Goal: Information Seeking & Learning: Learn about a topic

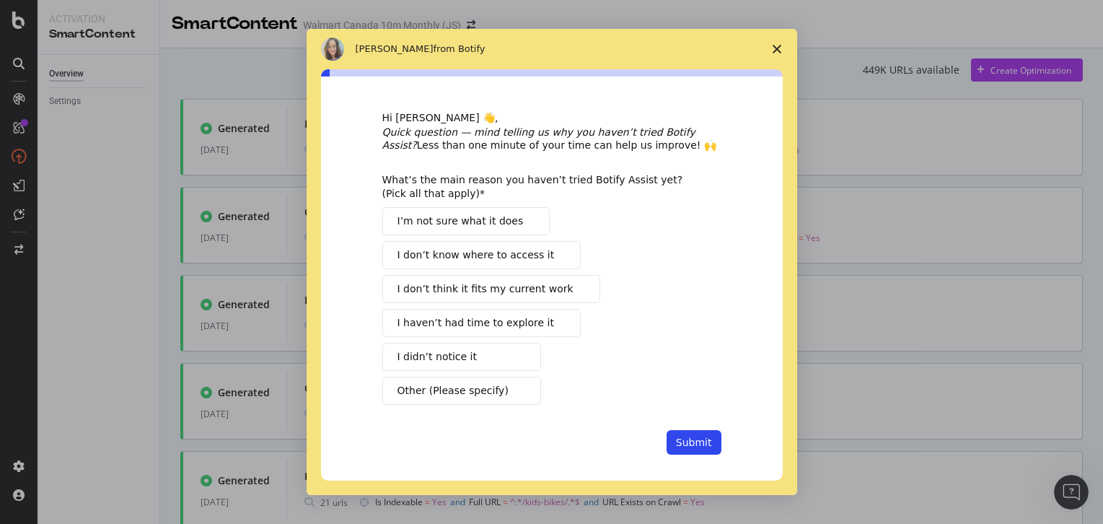
click at [779, 43] on span "Close survey" at bounding box center [777, 49] width 40 height 40
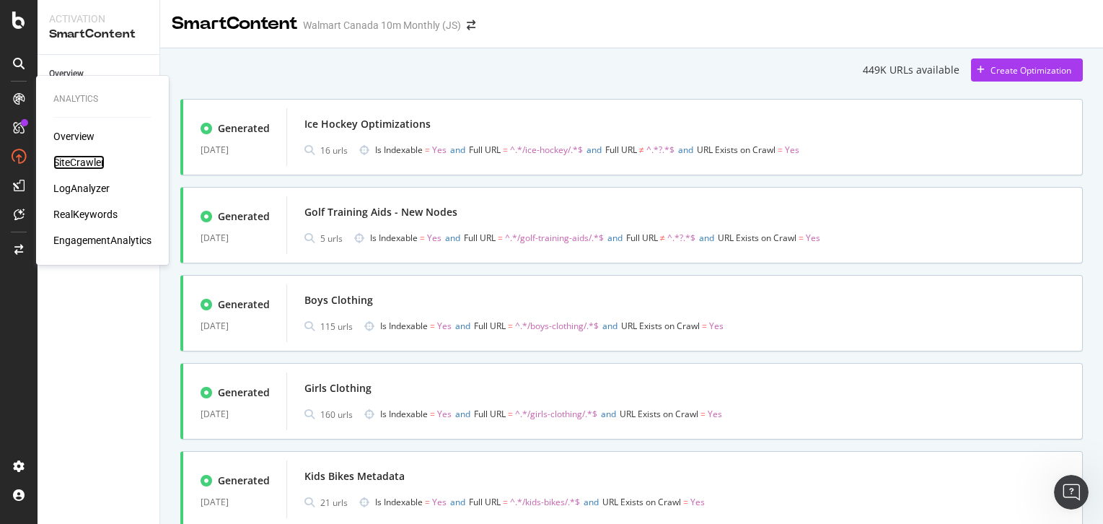
click at [76, 162] on div "SiteCrawler" at bounding box center [78, 162] width 51 height 14
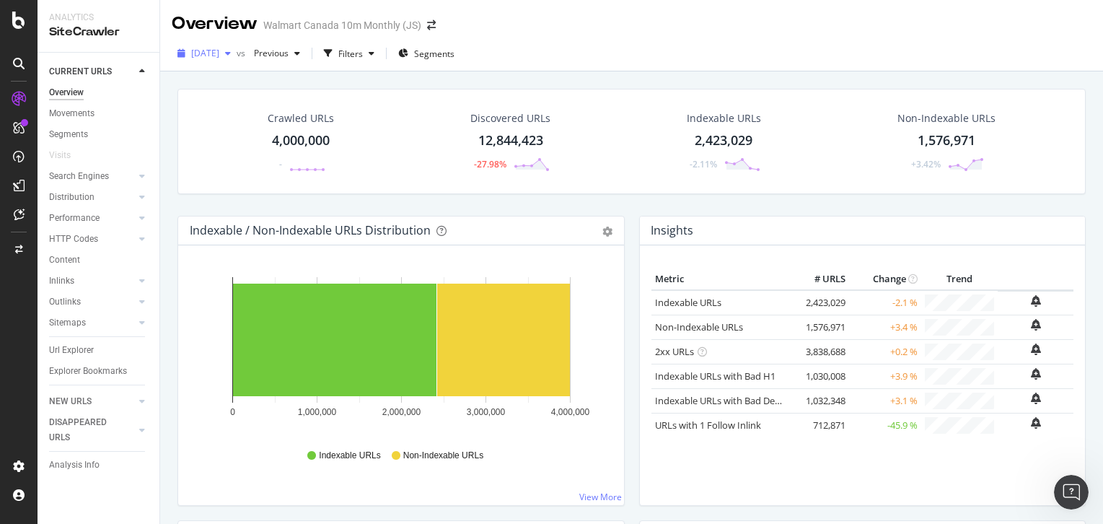
click at [219, 55] on span "[DATE]" at bounding box center [205, 53] width 28 height 12
click at [398, 69] on div "[DATE] vs Previous Filters Segments" at bounding box center [631, 56] width 943 height 29
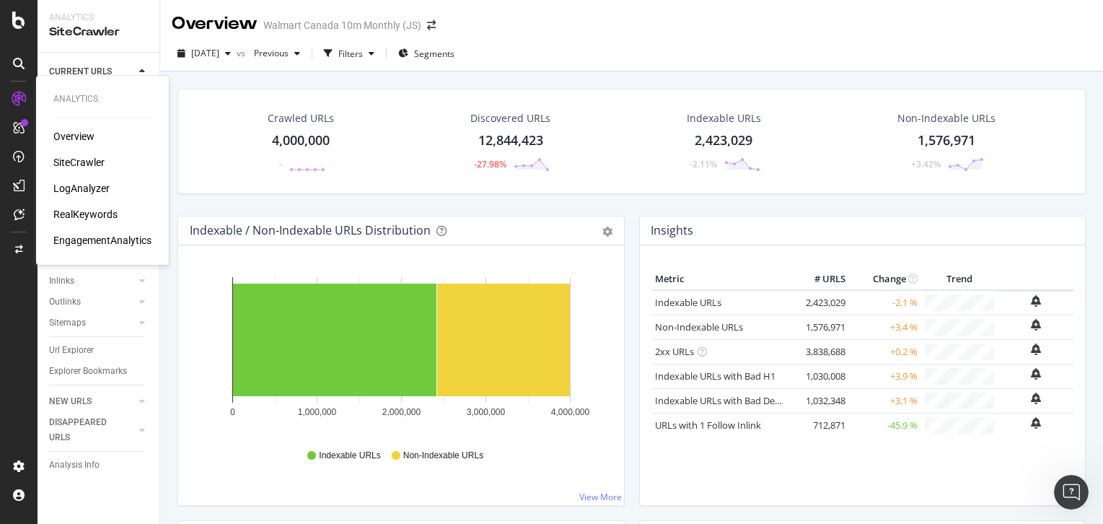
click at [74, 212] on div "RealKeywords" at bounding box center [85, 214] width 64 height 14
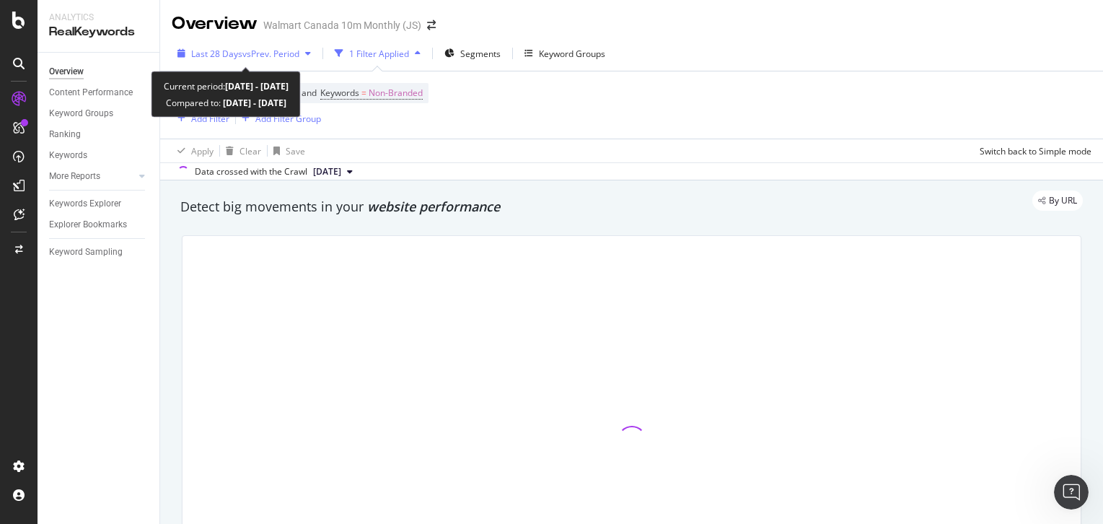
click at [286, 55] on span "vs Prev. Period" at bounding box center [270, 54] width 57 height 12
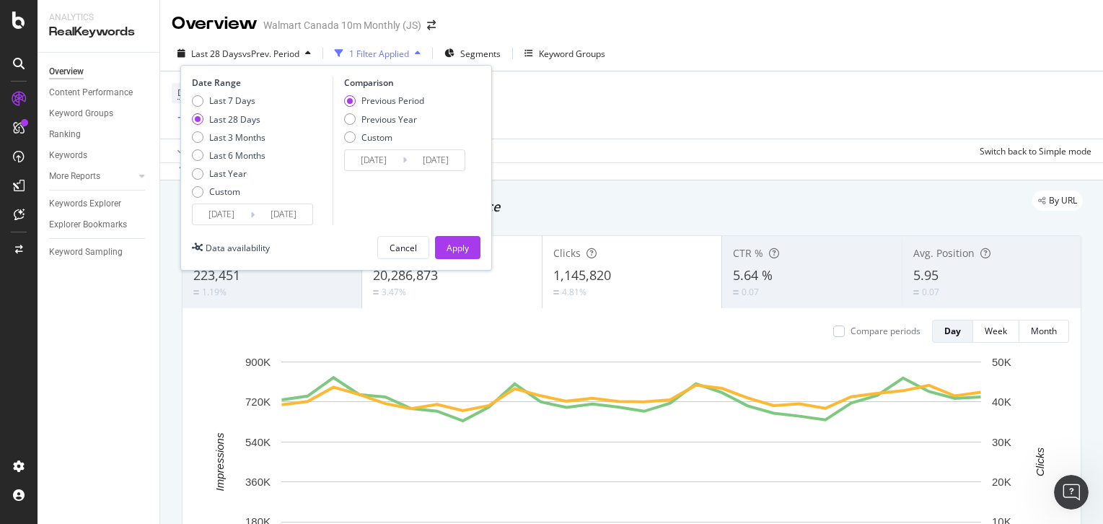
click at [239, 92] on div "Date Range Last 7 Days Last 28 Days Last 3 Months Last 6 Months Last Year Custo…" at bounding box center [260, 150] width 137 height 149
click at [239, 96] on div "Last 7 Days" at bounding box center [232, 101] width 46 height 12
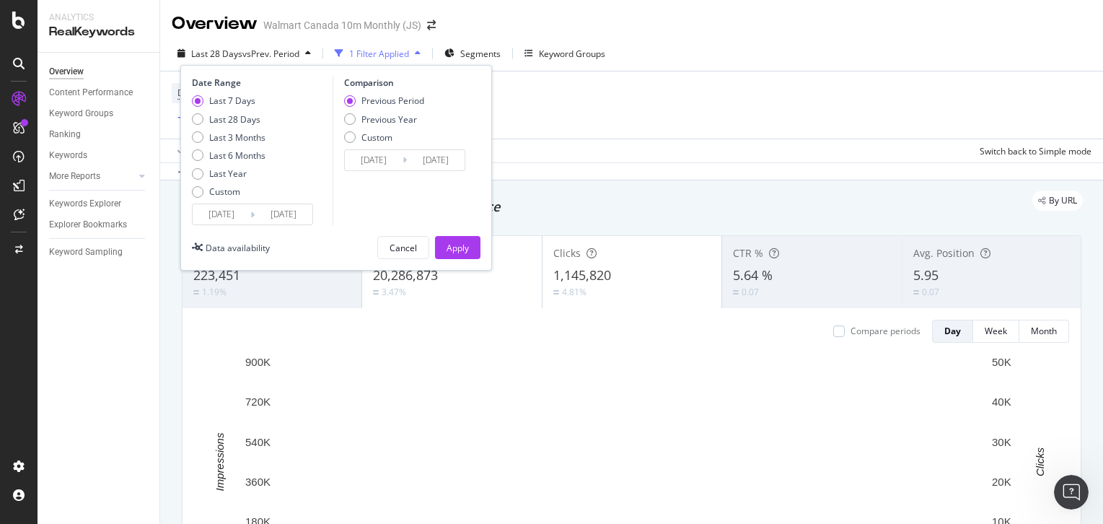
type input "[DATE]"
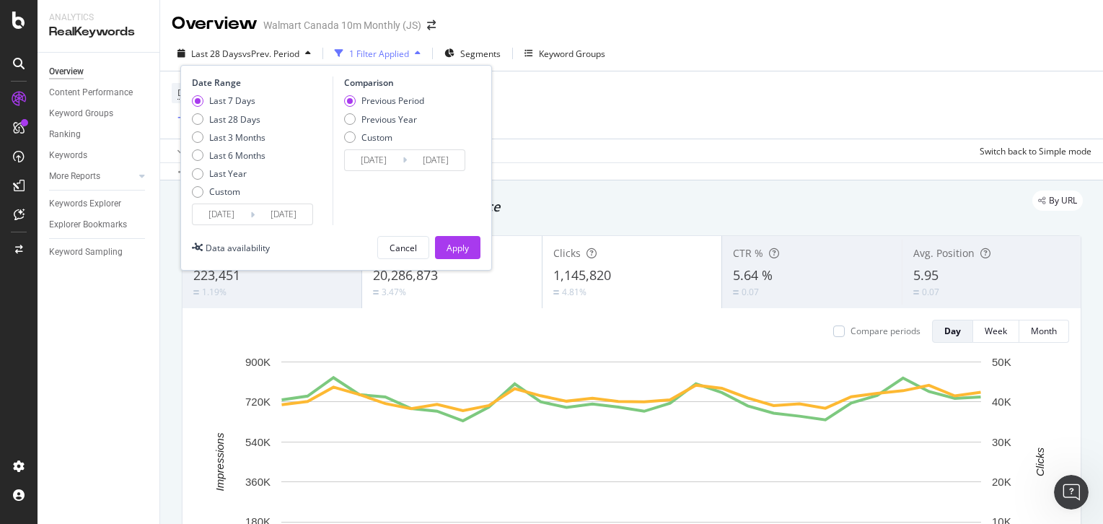
type input "[DATE]"
click at [451, 248] on div "Apply" at bounding box center [458, 248] width 22 height 12
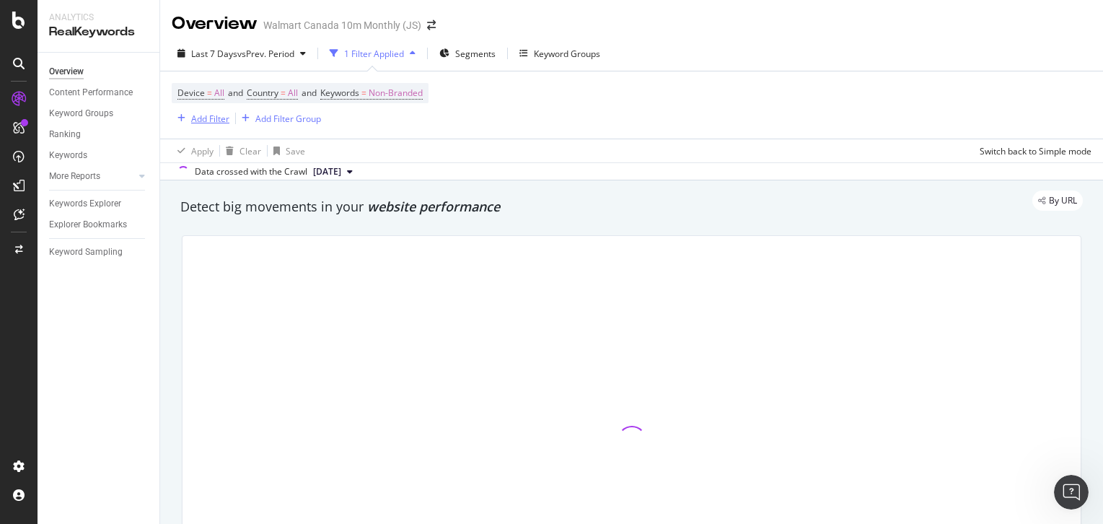
click at [201, 118] on div "Add Filter" at bounding box center [210, 119] width 38 height 12
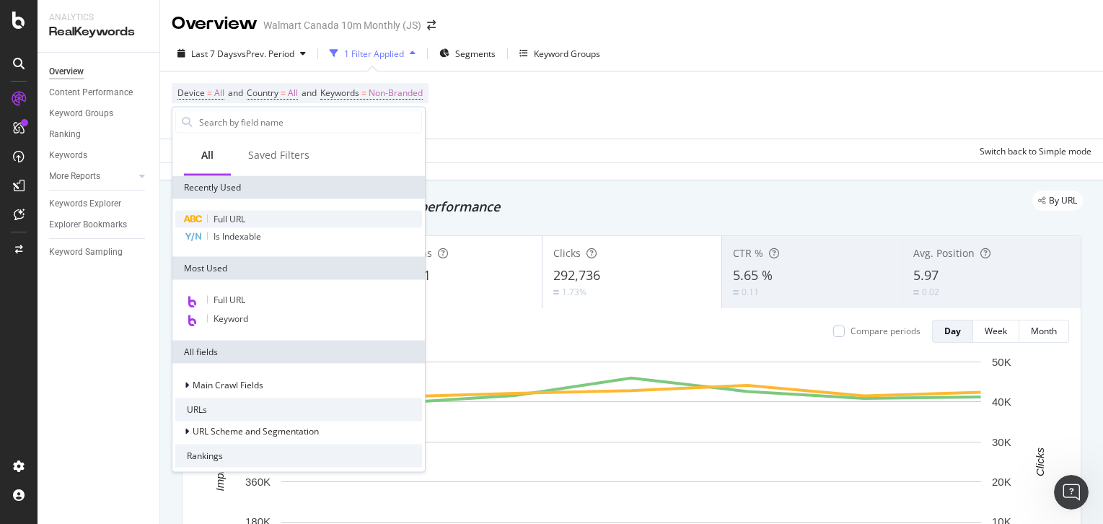
click at [235, 216] on span "Full URL" at bounding box center [230, 219] width 32 height 12
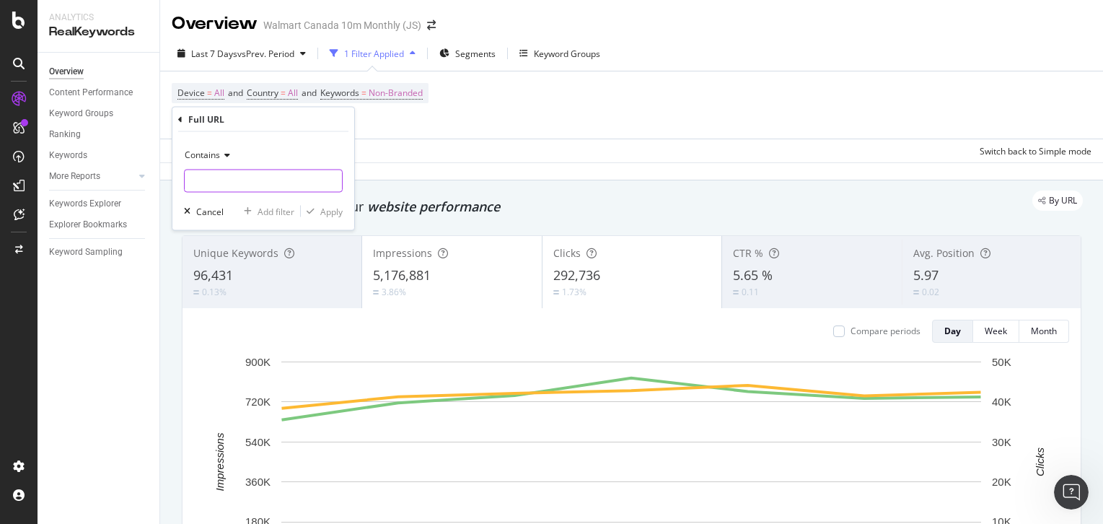
click at [247, 182] on input "text" at bounding box center [263, 181] width 157 height 23
type input "/toys/"
click at [326, 210] on div "Apply" at bounding box center [331, 211] width 22 height 12
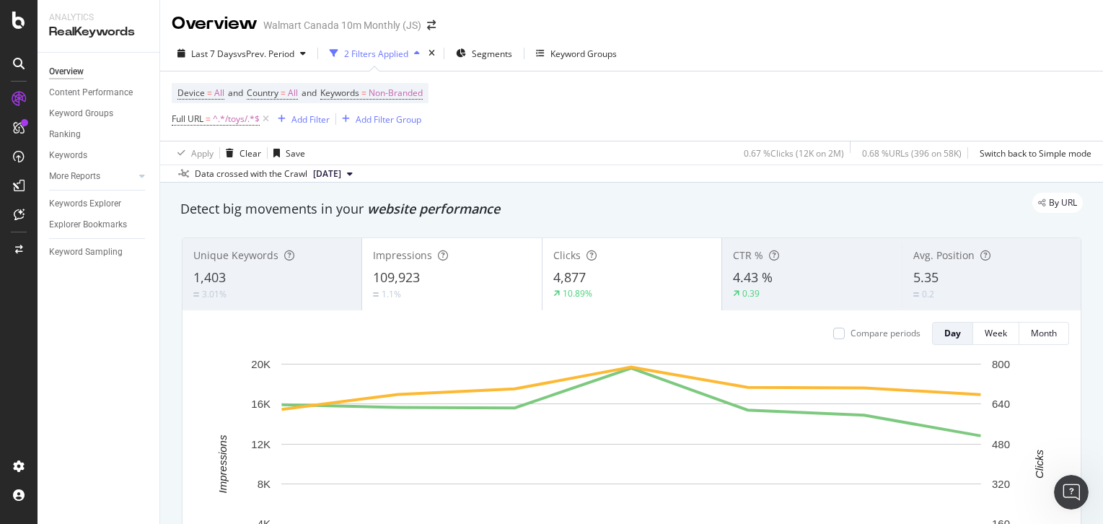
click at [593, 206] on div "By URL" at bounding box center [624, 203] width 917 height 20
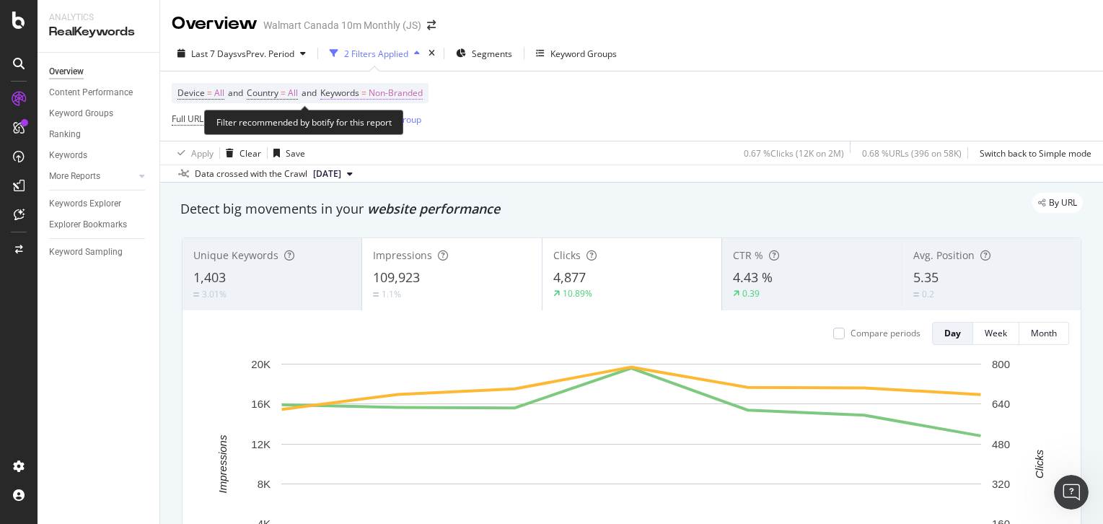
click at [401, 95] on span "Non-Branded" at bounding box center [396, 93] width 54 height 20
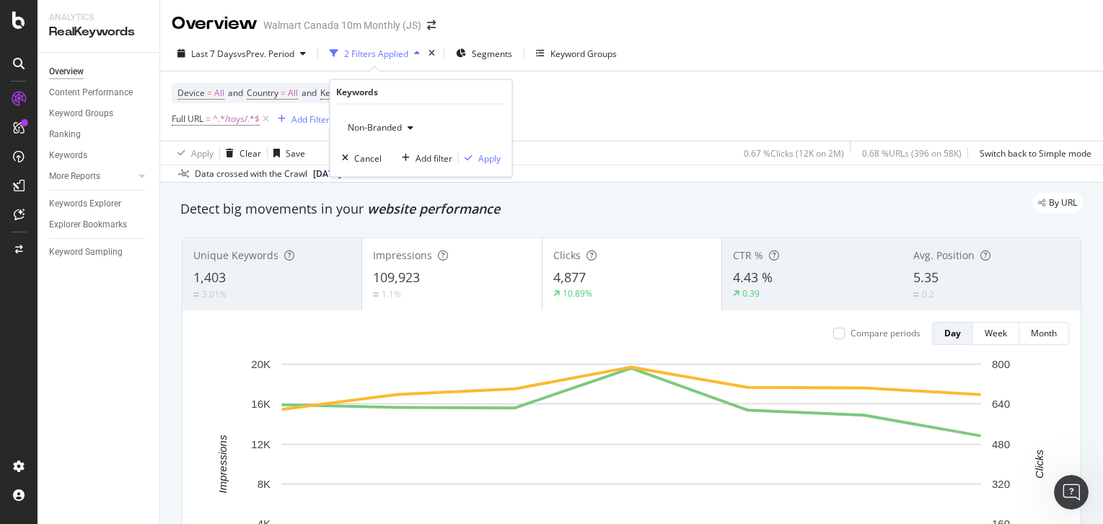
click at [398, 130] on span "Non-Branded" at bounding box center [372, 127] width 60 height 12
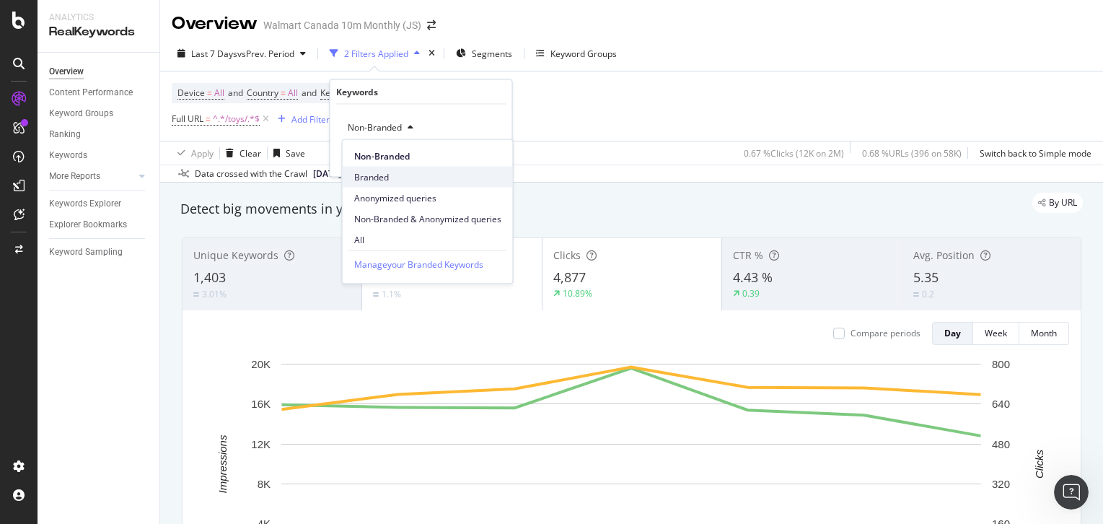
click at [398, 170] on div "Branded" at bounding box center [428, 177] width 170 height 21
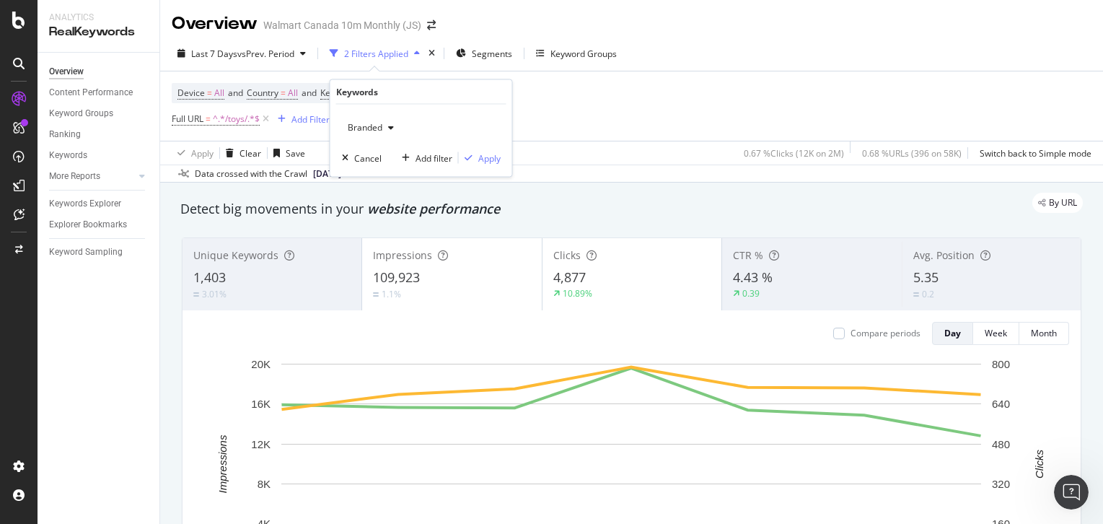
click at [563, 99] on div "Device = All and Country = All and Keywords = Non-Branded Full URL = ^.*/toys/.…" at bounding box center [632, 105] width 920 height 69
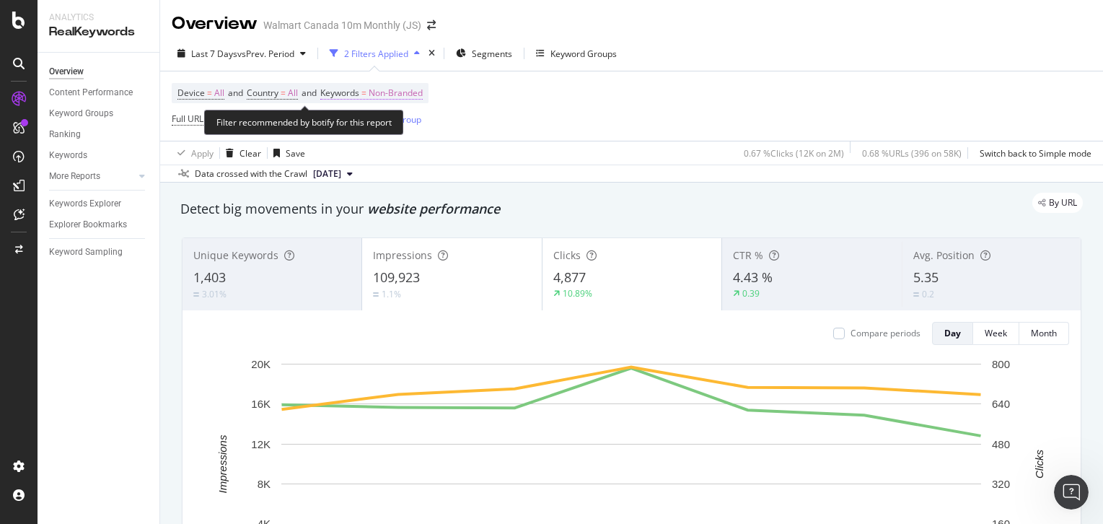
click at [395, 98] on span "Non-Branded" at bounding box center [396, 93] width 54 height 20
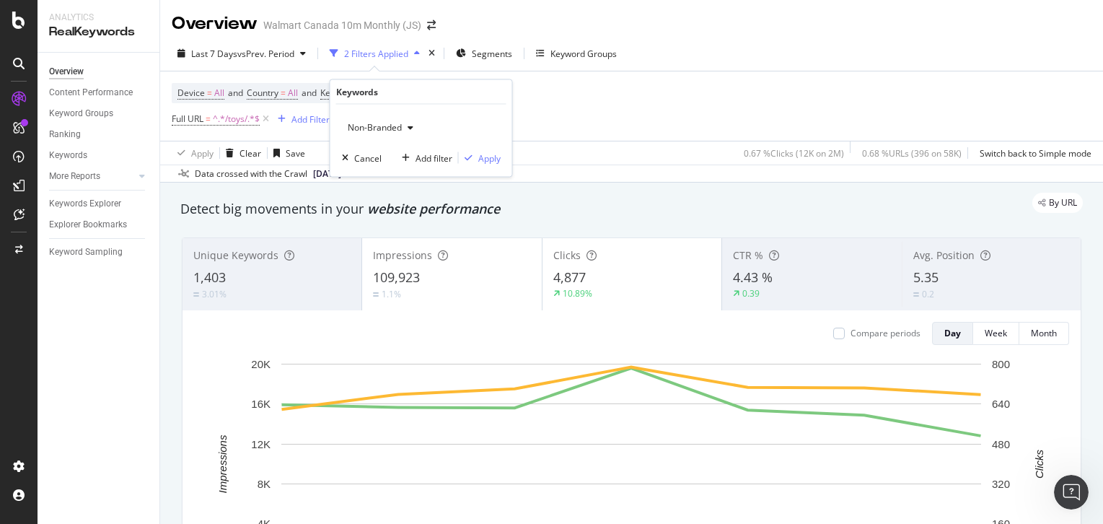
click at [395, 130] on span "Non-Branded" at bounding box center [372, 127] width 60 height 12
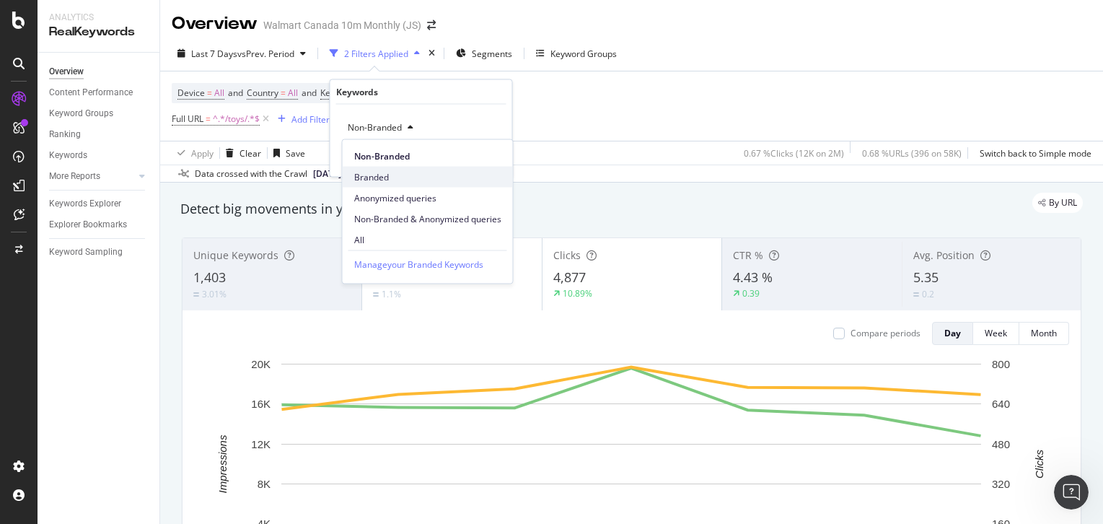
click at [395, 172] on span "Branded" at bounding box center [427, 176] width 147 height 13
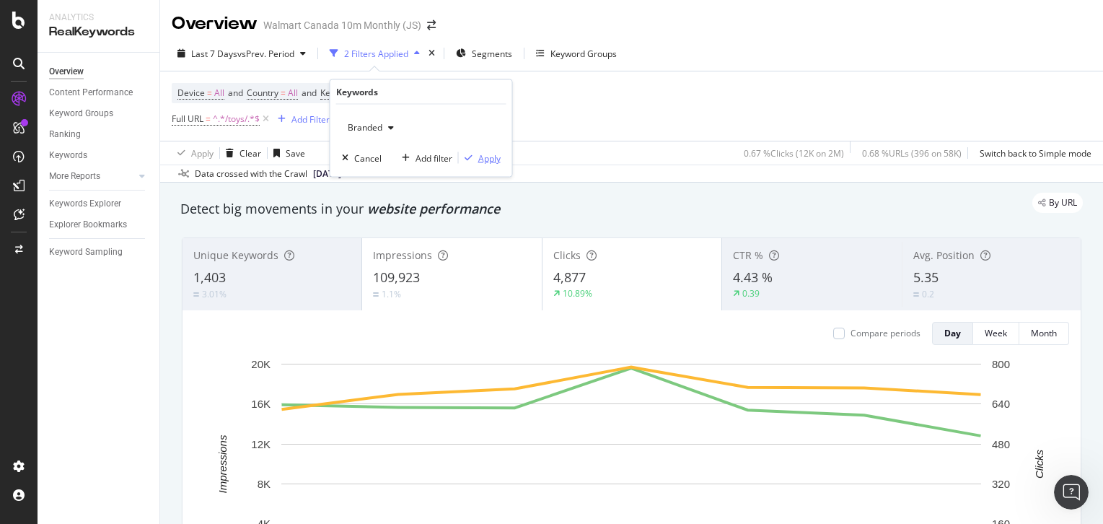
drag, startPoint x: 482, startPoint y: 154, endPoint x: 608, endPoint y: 17, distance: 186.5
click at [482, 154] on div "Apply" at bounding box center [489, 158] width 22 height 12
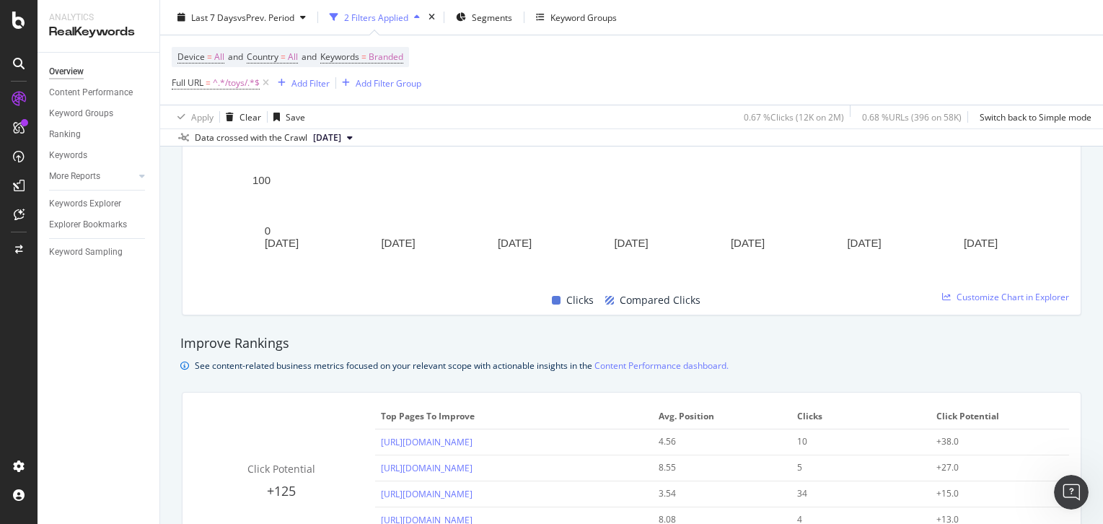
scroll to position [188, 0]
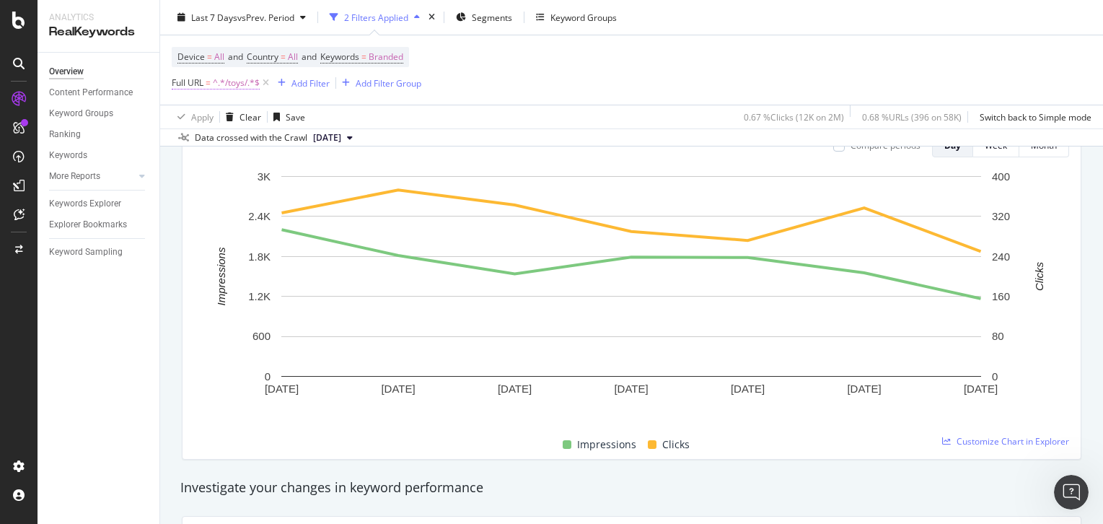
click at [238, 84] on span "^.*/toys/.*$" at bounding box center [236, 83] width 47 height 20
click at [237, 158] on div "Contains /toys/ Cancel Add filter Apply" at bounding box center [263, 144] width 182 height 98
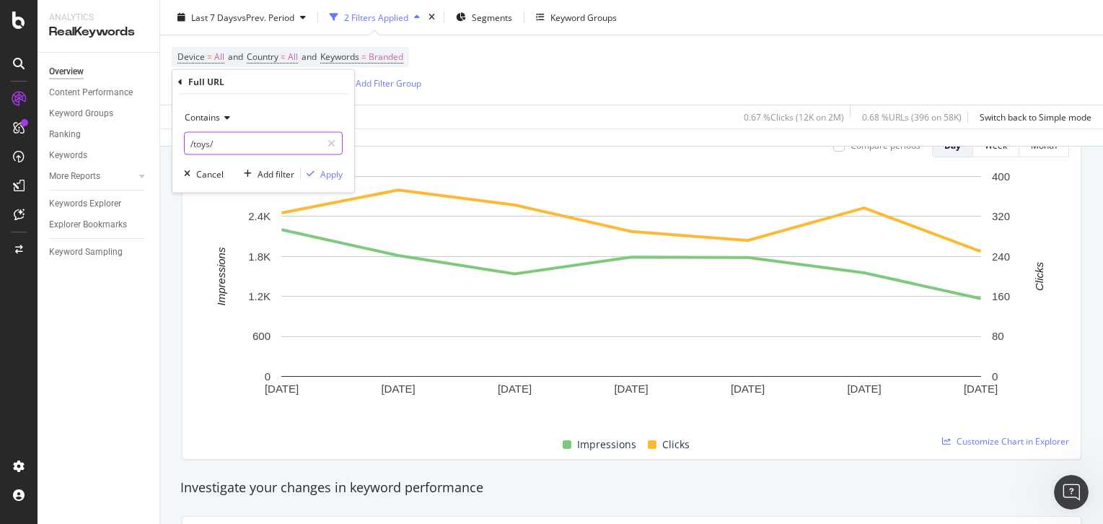
click at [237, 144] on input "/toys/" at bounding box center [253, 143] width 136 height 23
type input "/sports-rec/"
click at [318, 172] on div "button" at bounding box center [310, 174] width 19 height 9
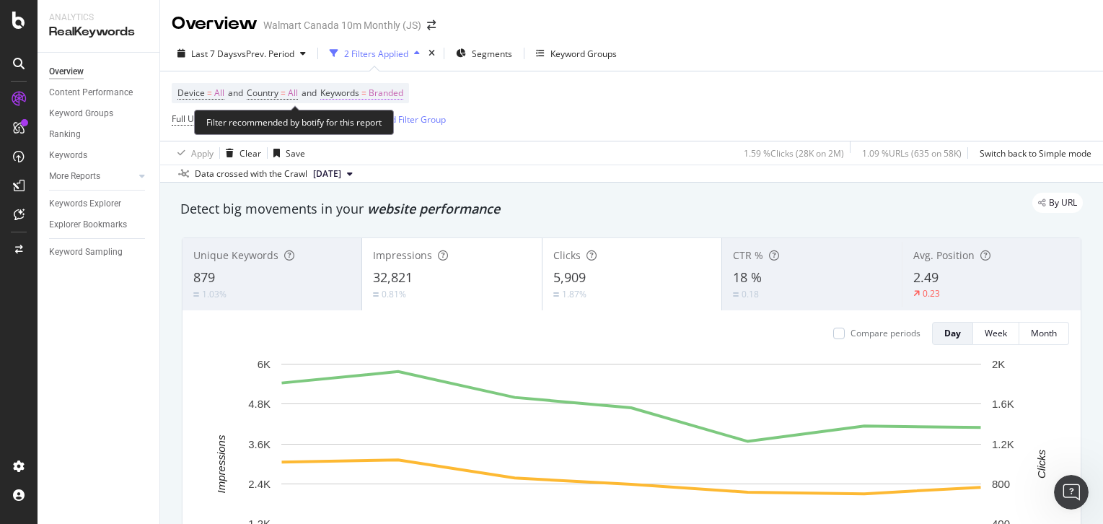
click at [367, 92] on span "=" at bounding box center [364, 93] width 5 height 12
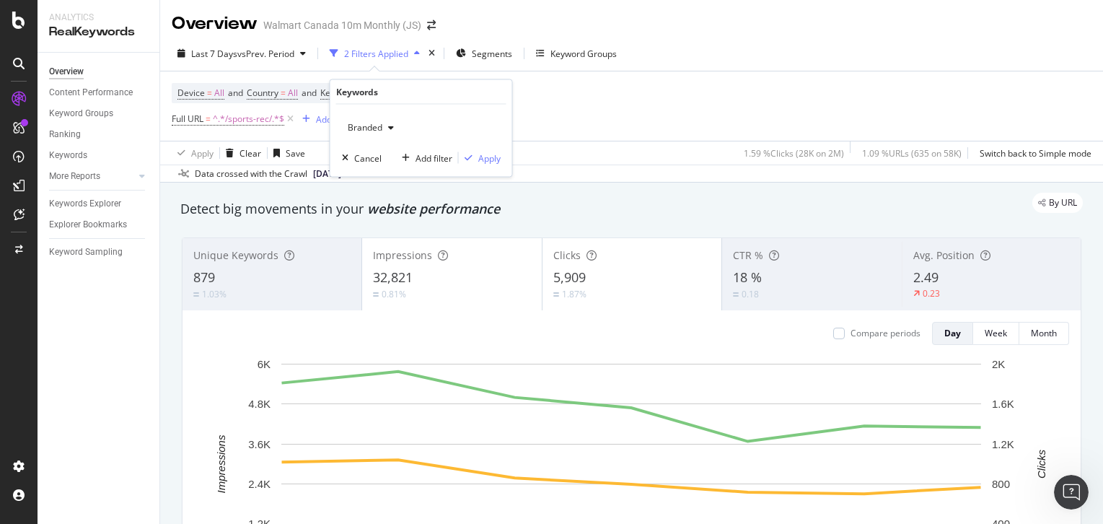
click at [375, 128] on span "Branded" at bounding box center [362, 127] width 40 height 12
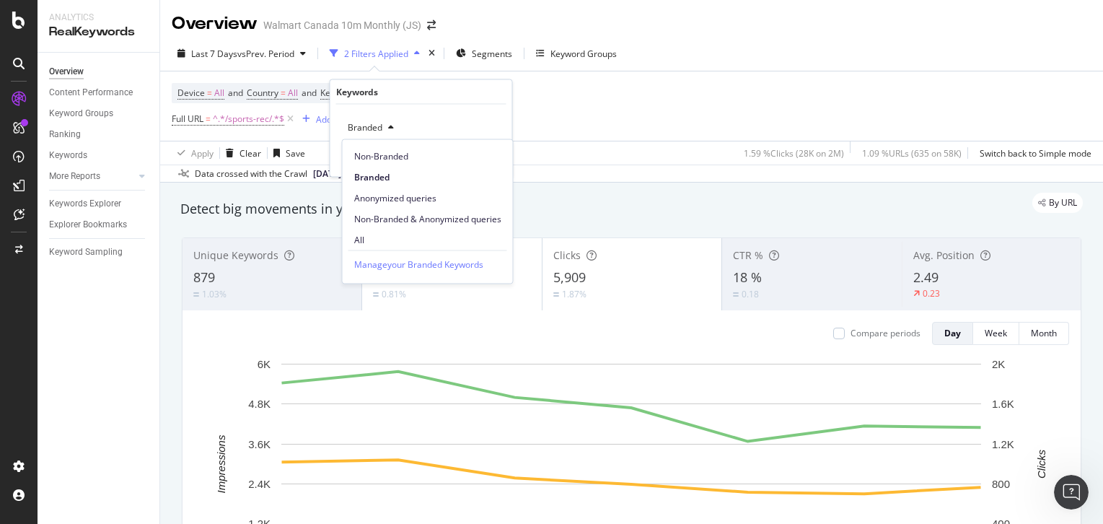
click at [382, 152] on span "Non-Branded" at bounding box center [427, 155] width 147 height 13
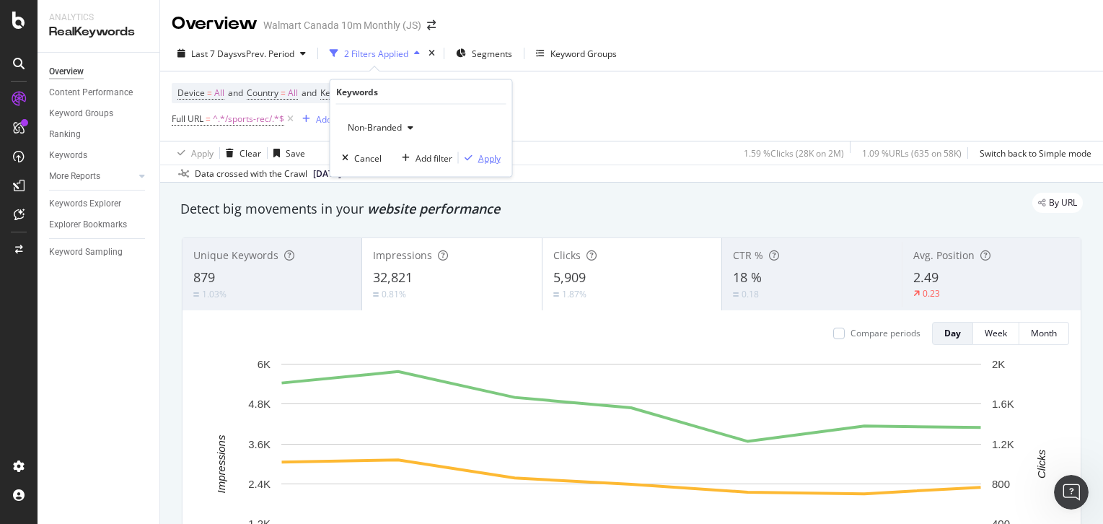
click at [469, 154] on icon "button" at bounding box center [469, 158] width 8 height 9
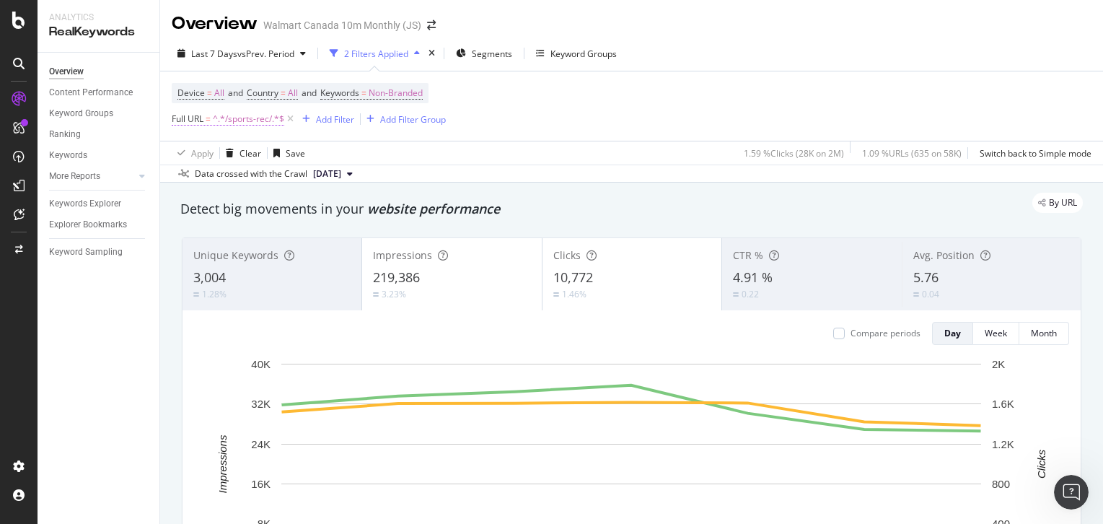
click at [247, 115] on span "^.*/sports-rec/.*$" at bounding box center [248, 119] width 71 height 20
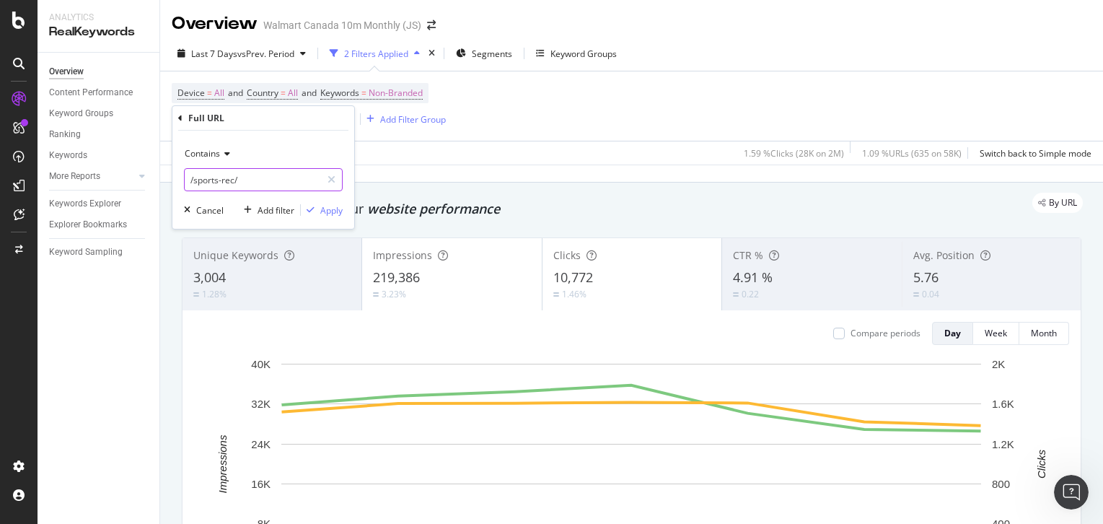
click at [243, 173] on input "/sports-rec/" at bounding box center [253, 179] width 136 height 23
type input "/clothing-shoes-accessories/"
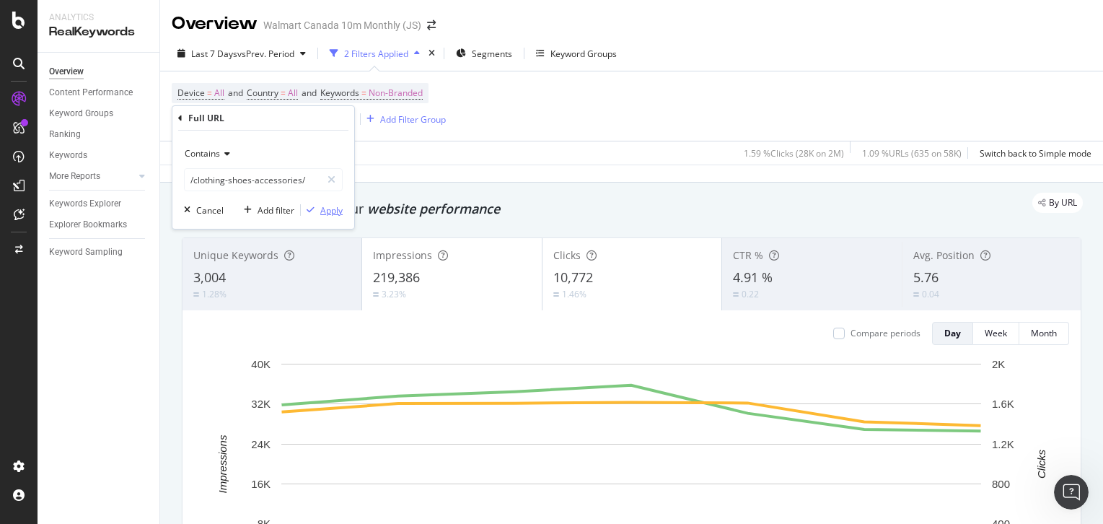
click at [338, 204] on div "Apply" at bounding box center [322, 210] width 42 height 13
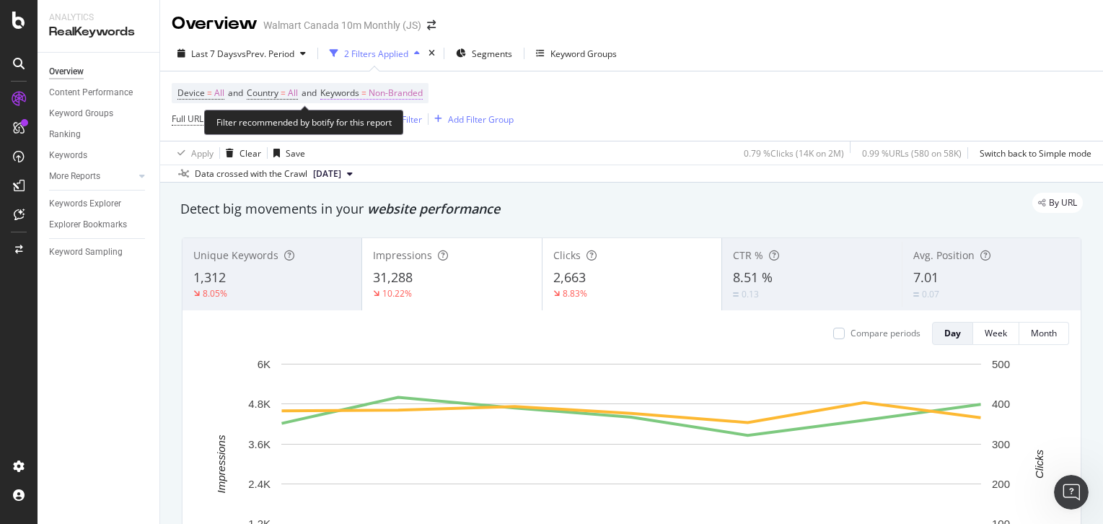
click at [412, 92] on span "Non-Branded" at bounding box center [396, 93] width 54 height 20
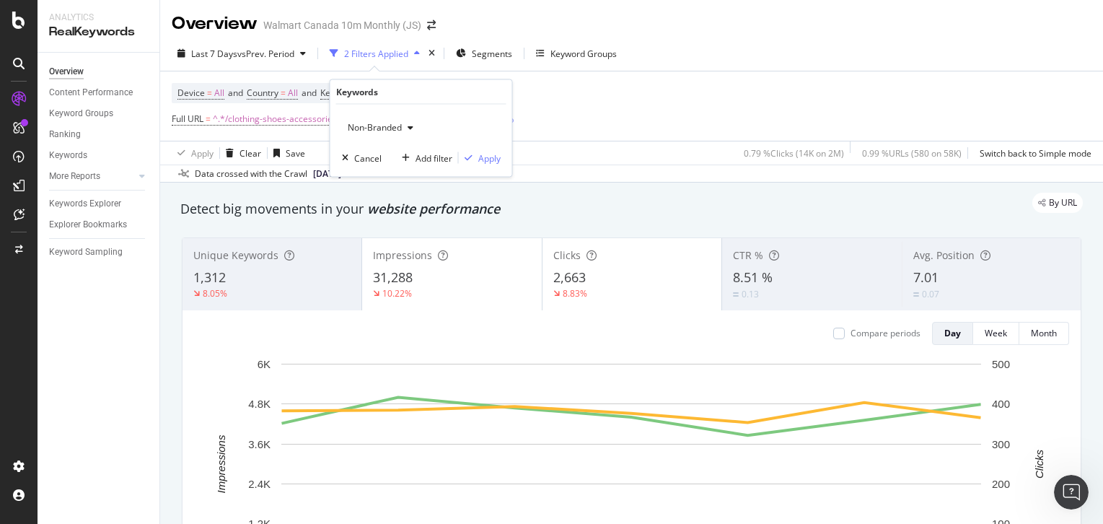
click at [408, 121] on div "Non-Branded" at bounding box center [380, 128] width 77 height 22
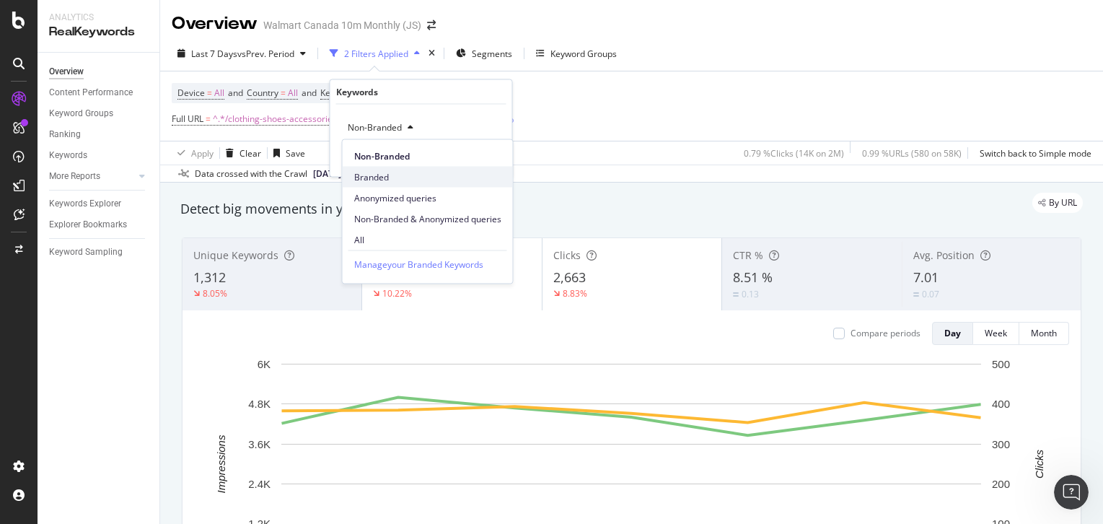
click at [414, 175] on span "Branded" at bounding box center [427, 176] width 147 height 13
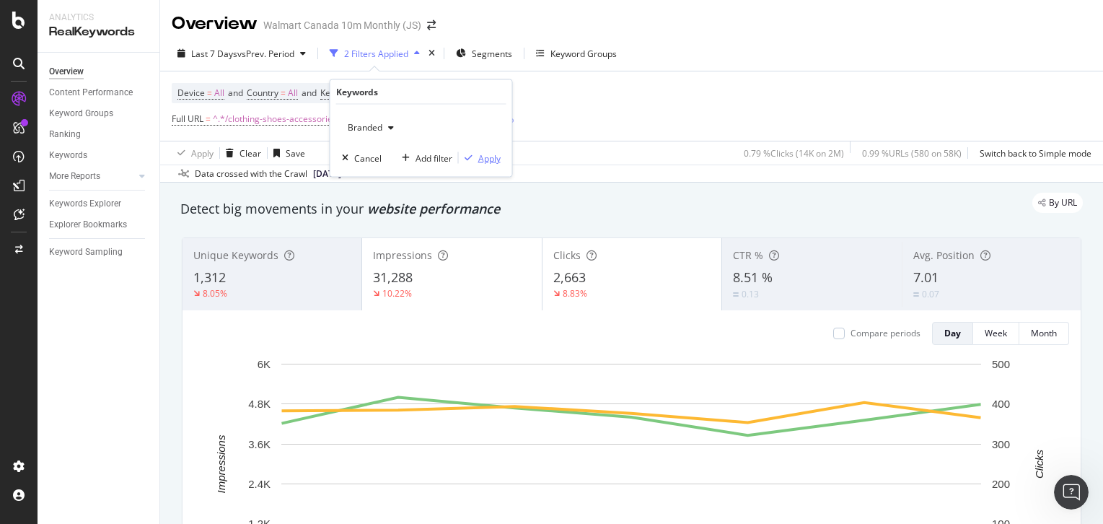
click at [486, 159] on div "Apply" at bounding box center [489, 158] width 22 height 12
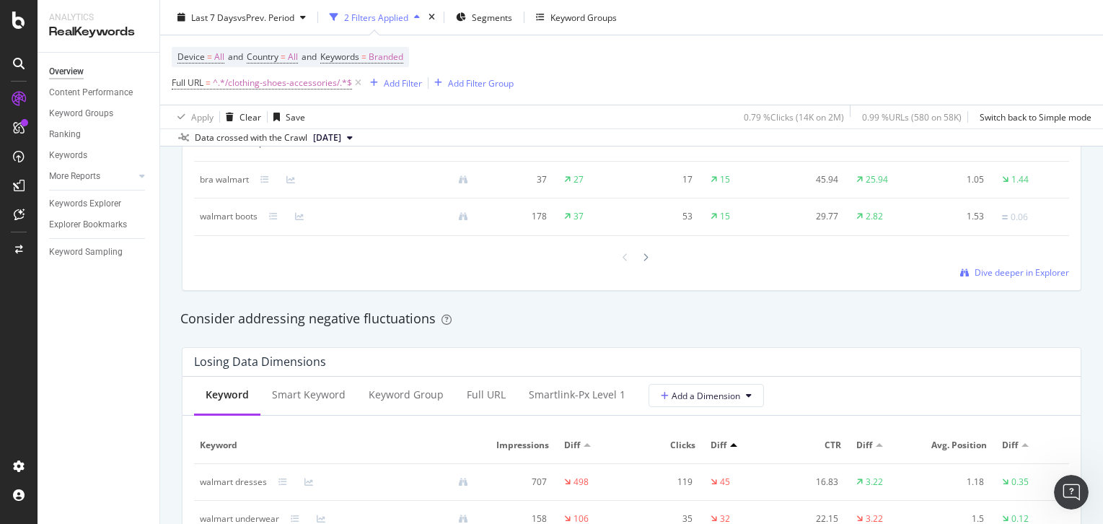
scroll to position [1272, 0]
